Goal: Communication & Community: Ask a question

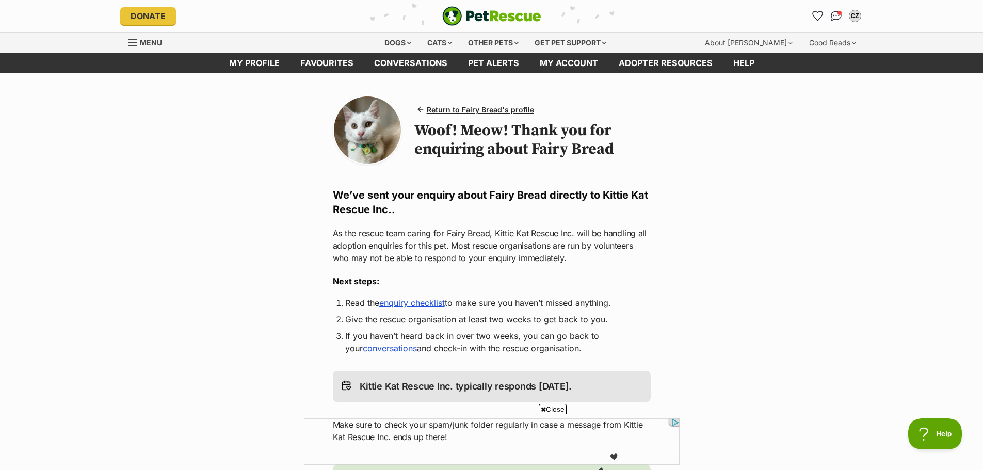
scroll to position [258, 0]
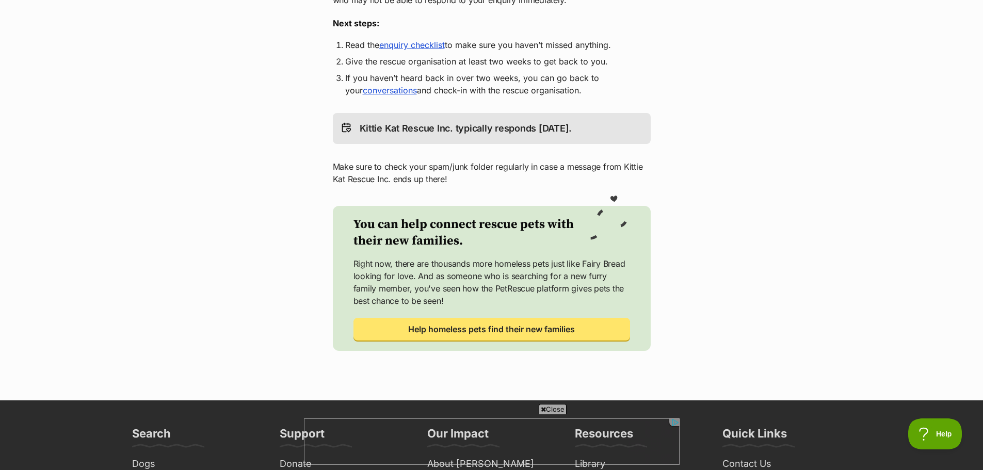
click at [500, 130] on p "Kittie Kat Rescue Inc. typically responds [DATE]." at bounding box center [466, 128] width 213 height 14
